Goal: Information Seeking & Learning: Learn about a topic

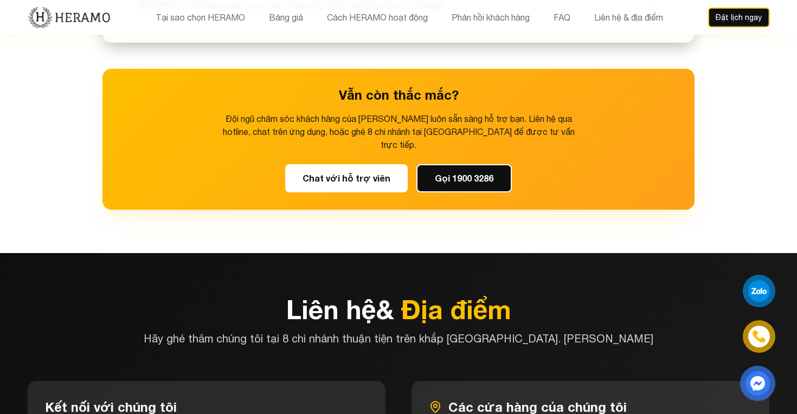
scroll to position [4188, 0]
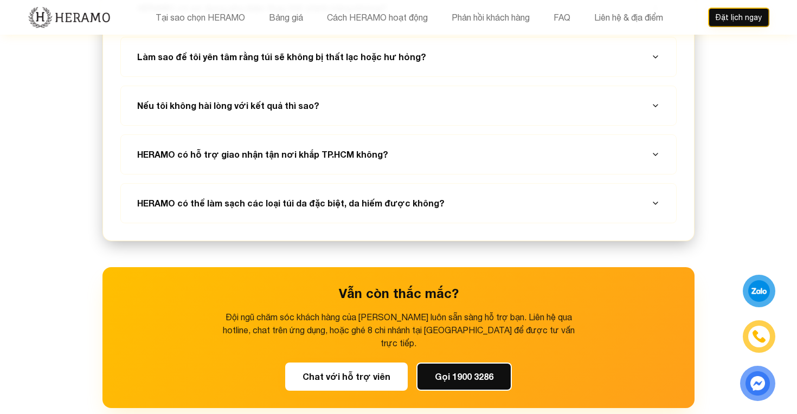
click at [741, 198] on section "Câu Hỏi Thường Gặp Giải đáp những thắc mắc phổ biến về dịch vụ spa túi cao cấp …" at bounding box center [398, 74] width 797 height 756
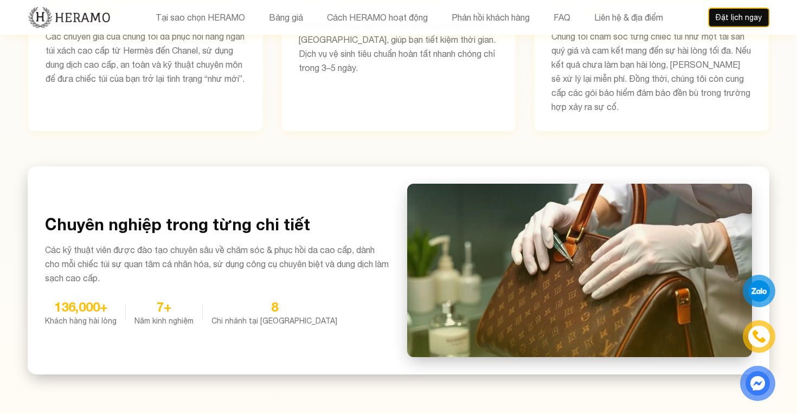
scroll to position [0, 0]
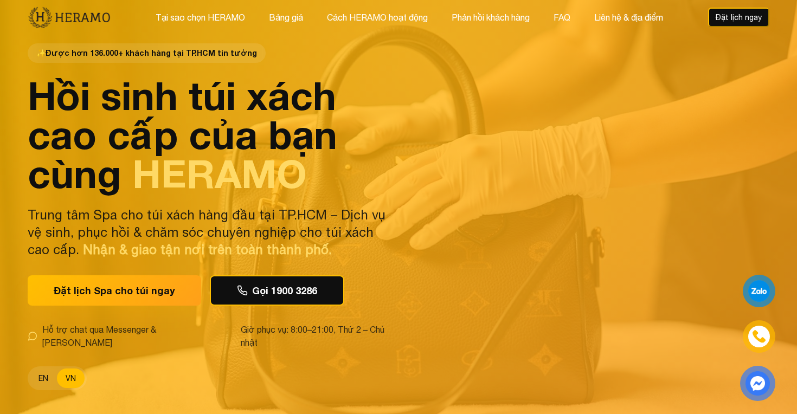
click at [46, 369] on button "EN" at bounding box center [43, 379] width 27 height 20
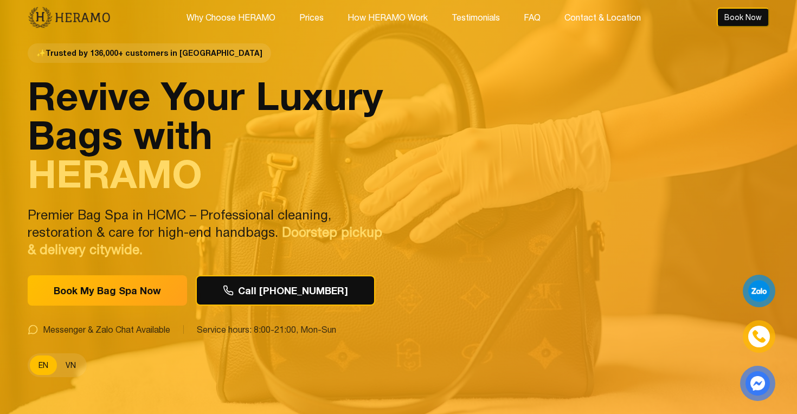
click at [70, 362] on button "VN" at bounding box center [71, 366] width 28 height 20
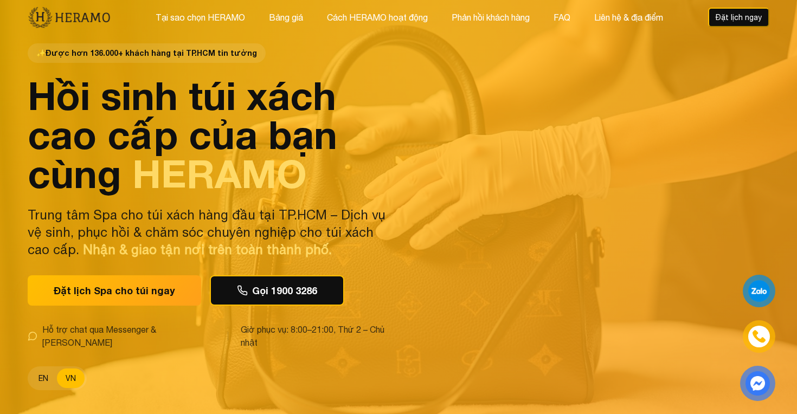
click at [41, 369] on button "EN" at bounding box center [43, 379] width 27 height 20
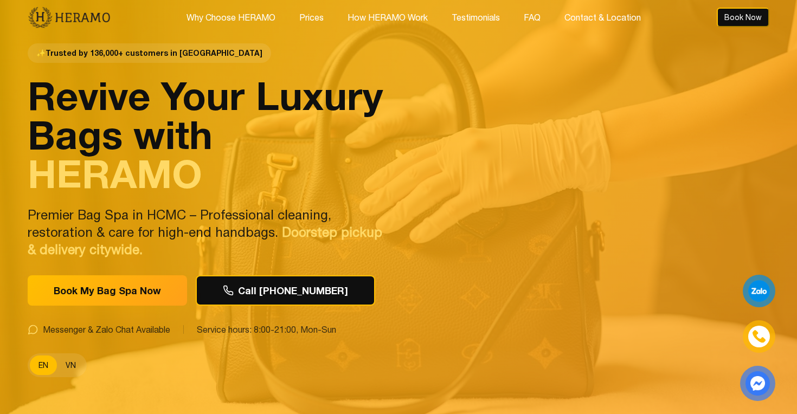
click at [75, 363] on button "VN" at bounding box center [71, 366] width 28 height 20
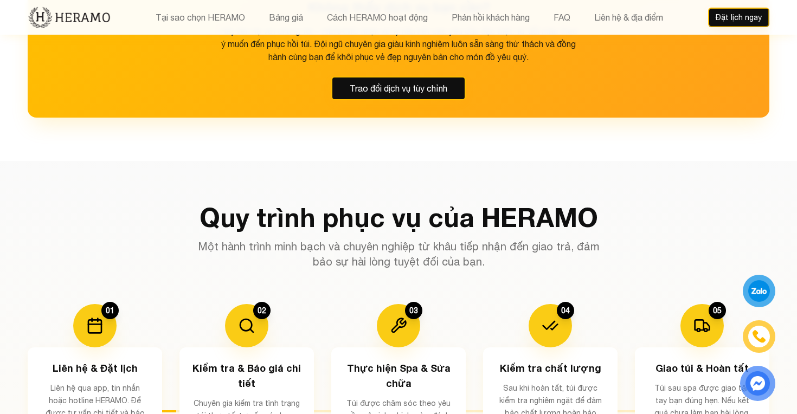
scroll to position [705, 0]
